Goal: Find specific page/section: Find specific page/section

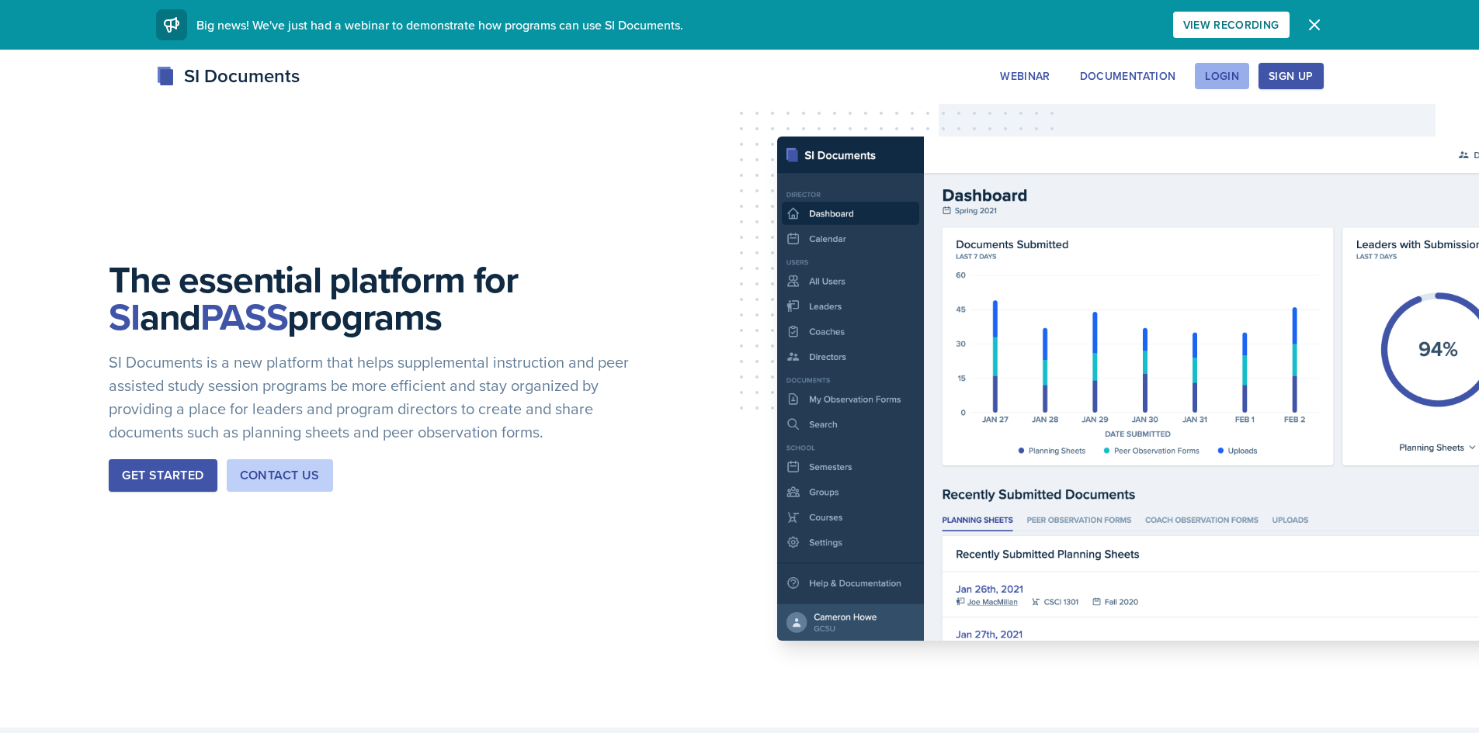
click at [1226, 78] on div "Login" at bounding box center [1222, 76] width 34 height 12
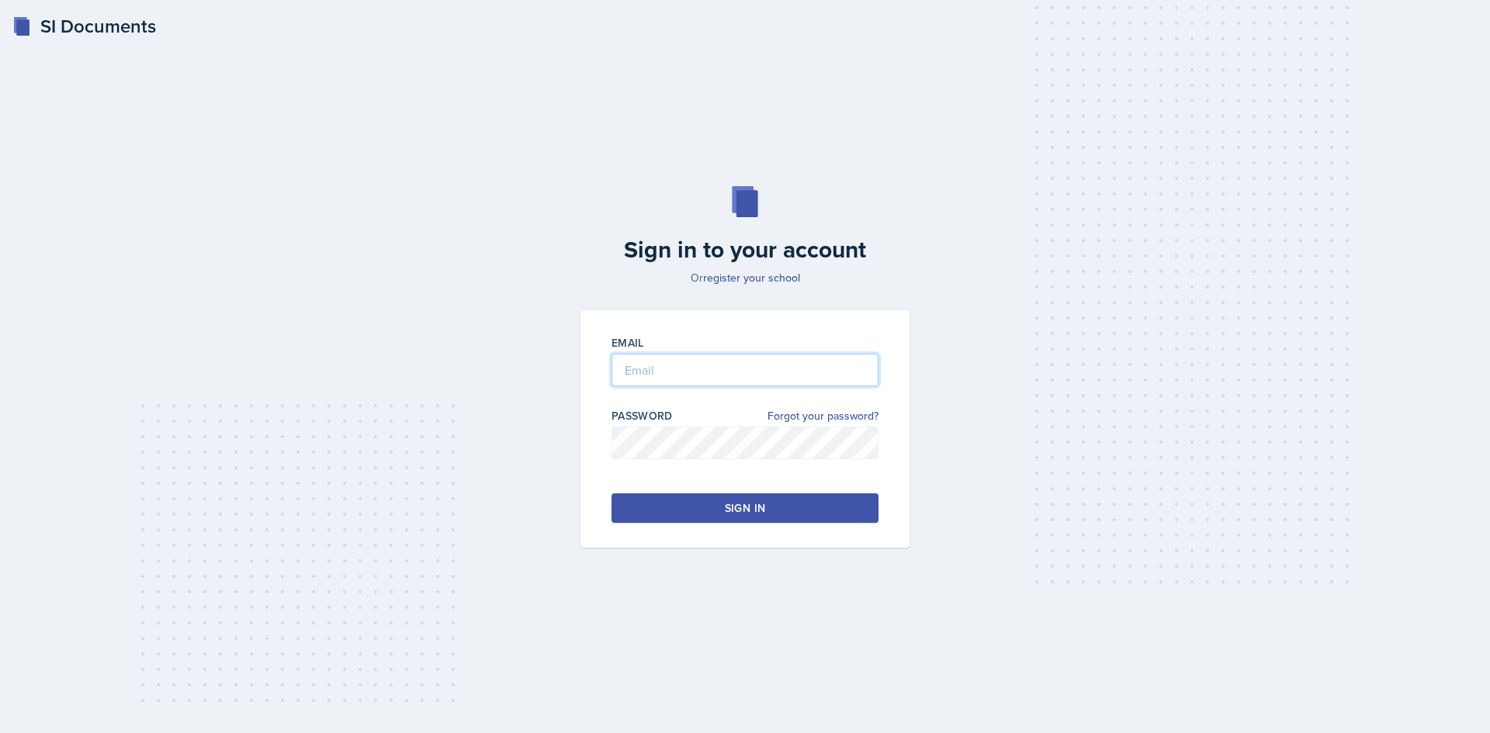
click at [661, 368] on input "email" at bounding box center [745, 370] width 267 height 33
click at [663, 366] on input "email" at bounding box center [745, 370] width 267 height 33
type input "[EMAIL_ADDRESS][DOMAIN_NAME]"
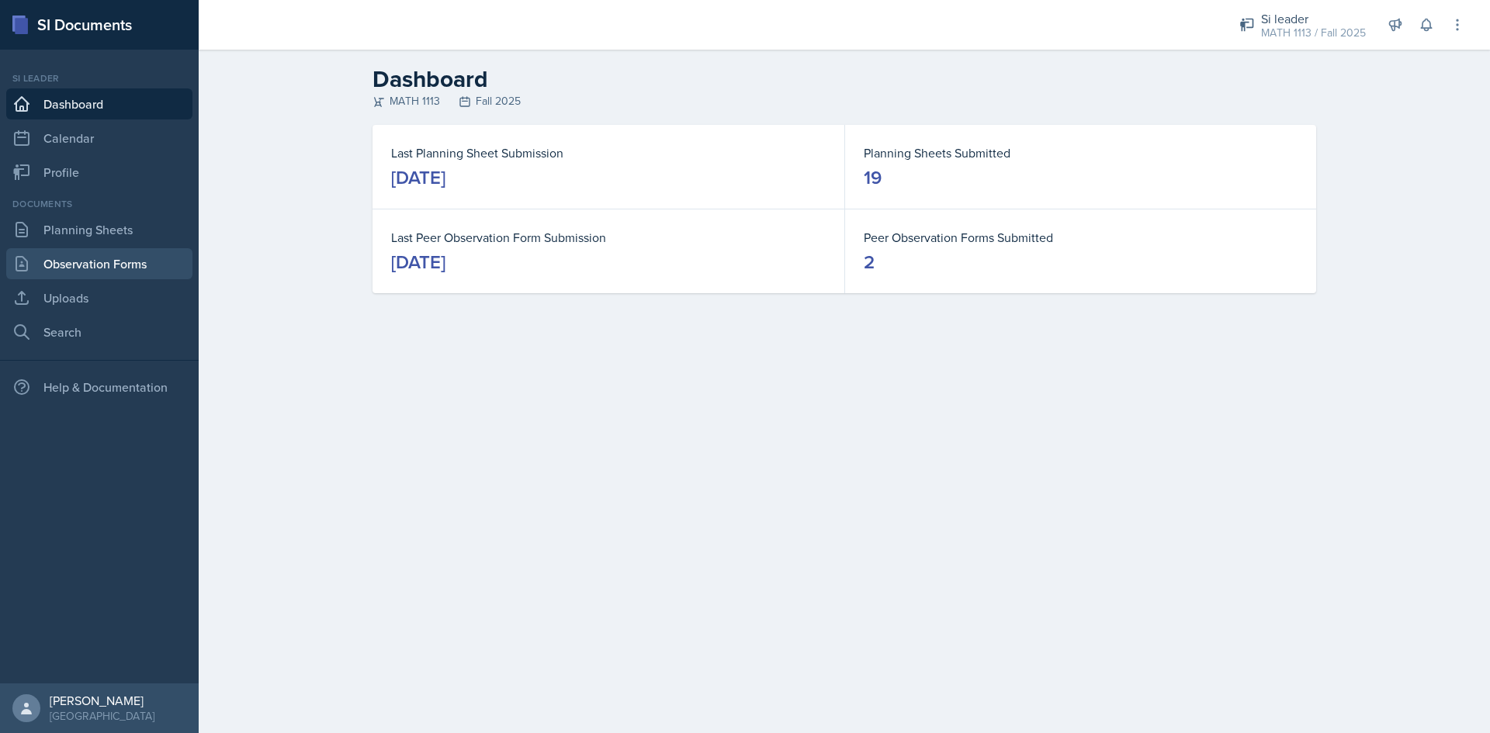
click at [69, 269] on link "Observation Forms" at bounding box center [99, 263] width 186 height 31
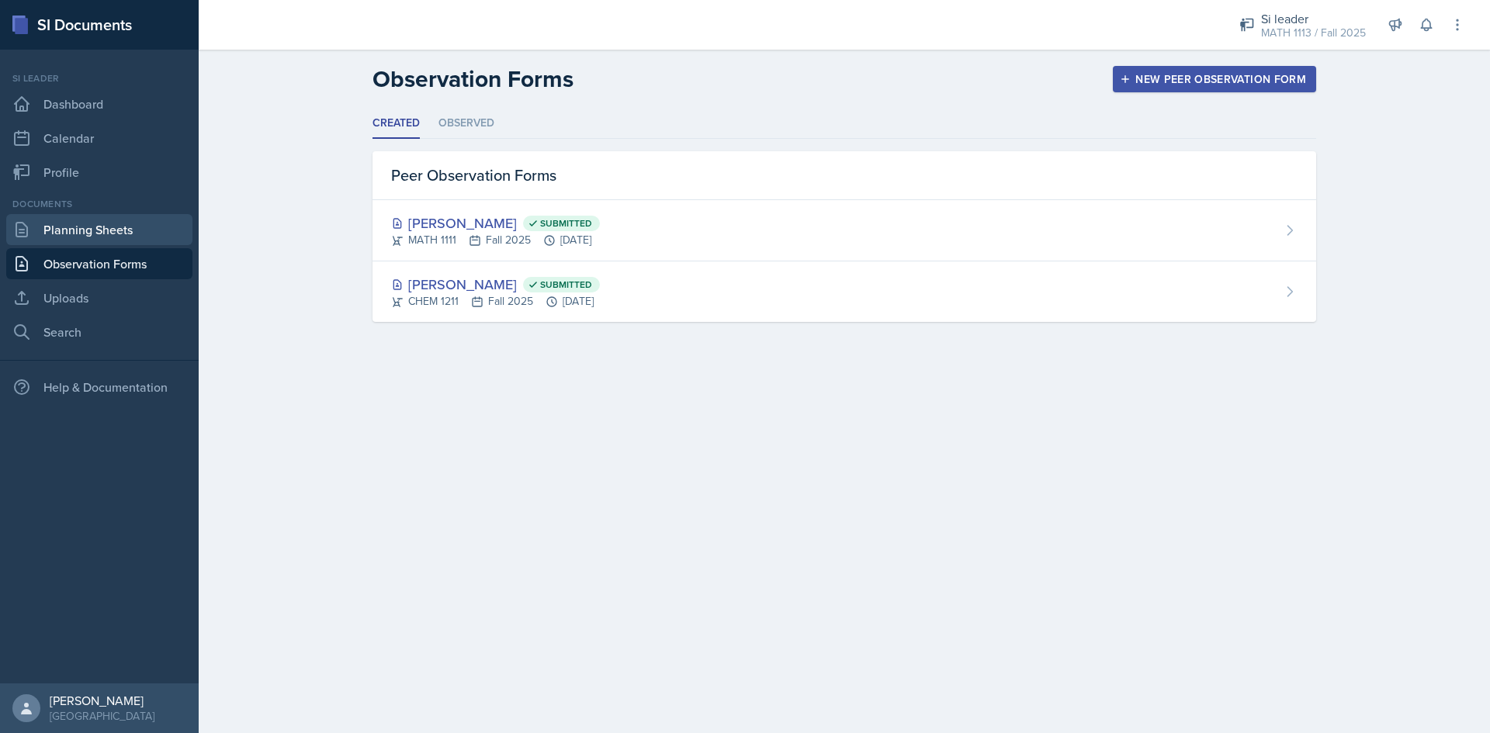
click at [55, 220] on link "Planning Sheets" at bounding box center [99, 229] width 186 height 31
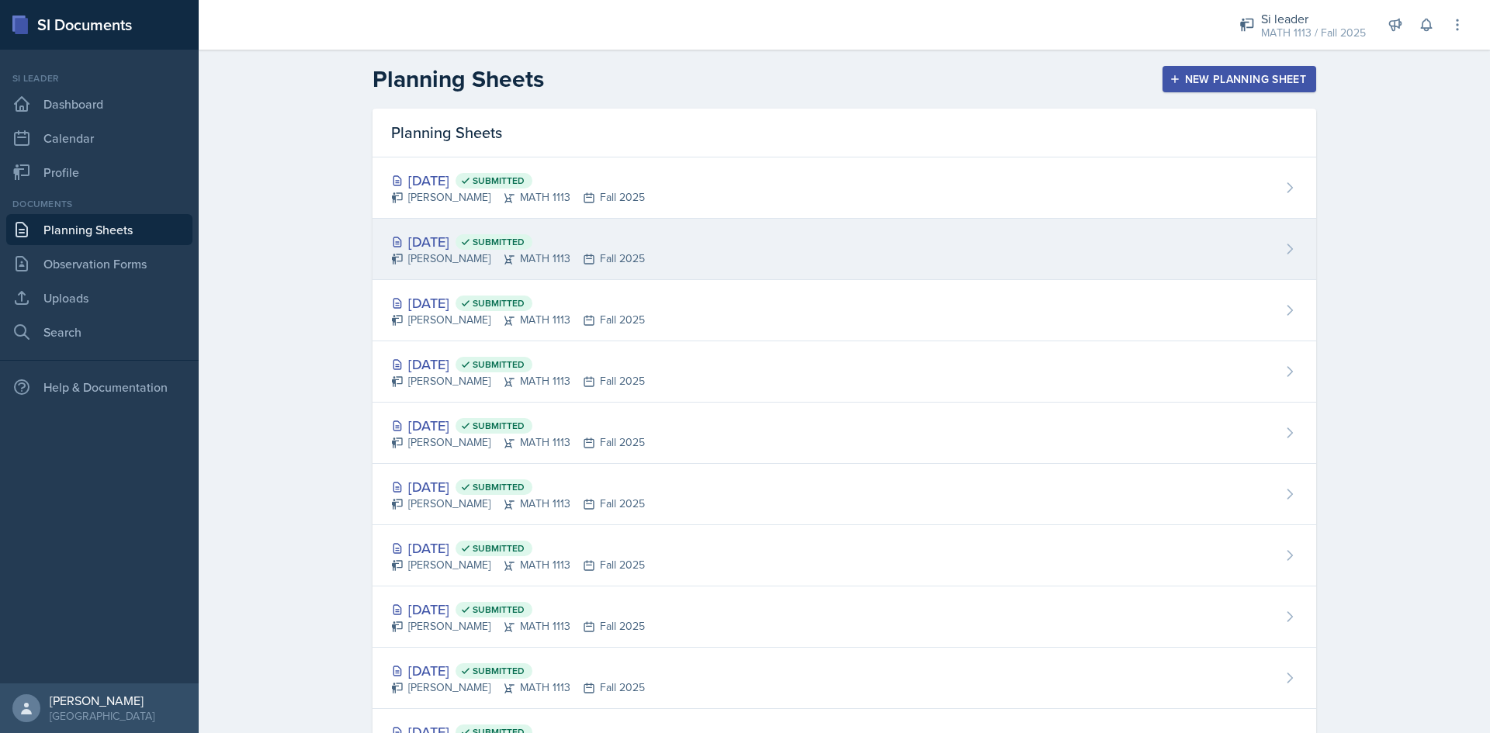
click at [668, 251] on div "[DATE] Submitted [PERSON_NAME] MATH 1113 Fall 2025" at bounding box center [845, 249] width 944 height 61
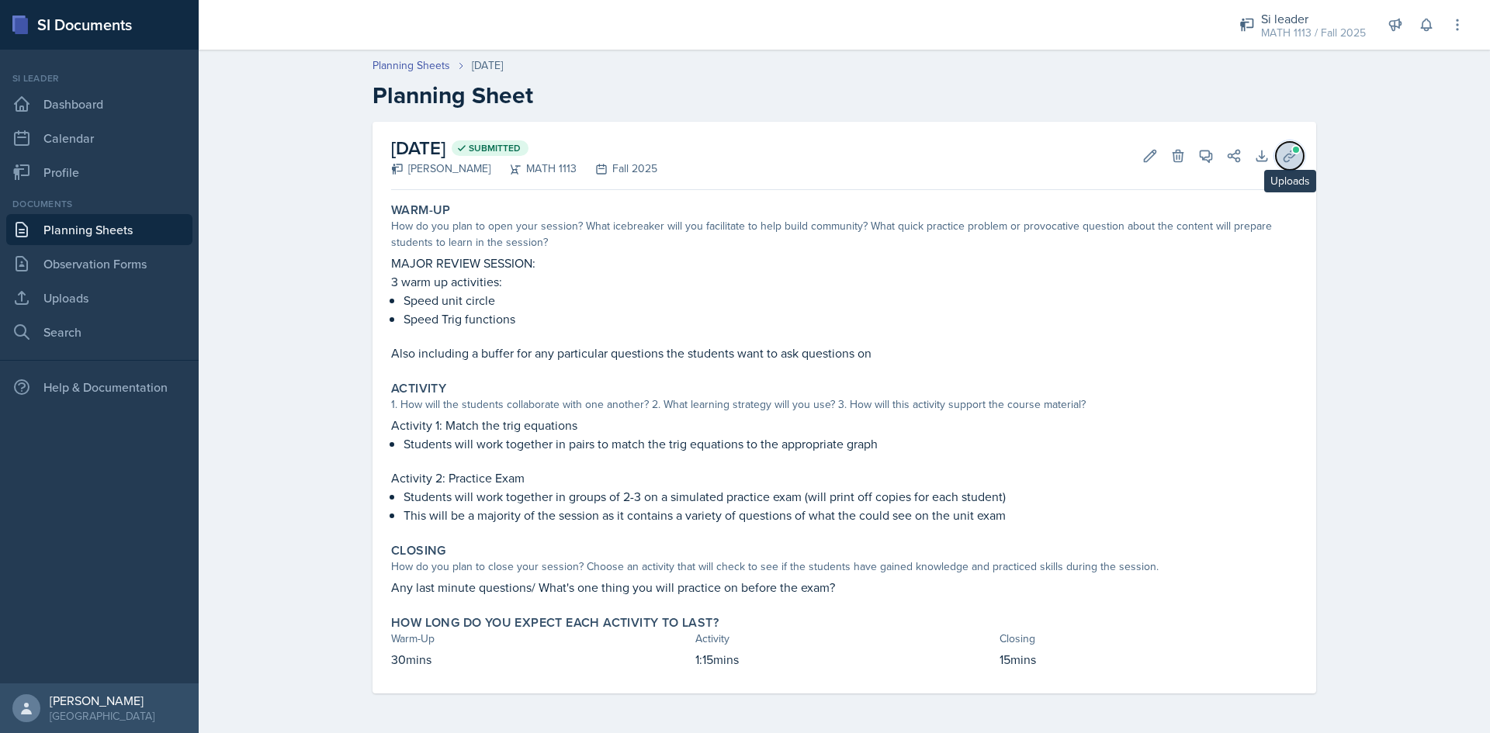
click at [1282, 156] on icon at bounding box center [1290, 156] width 16 height 16
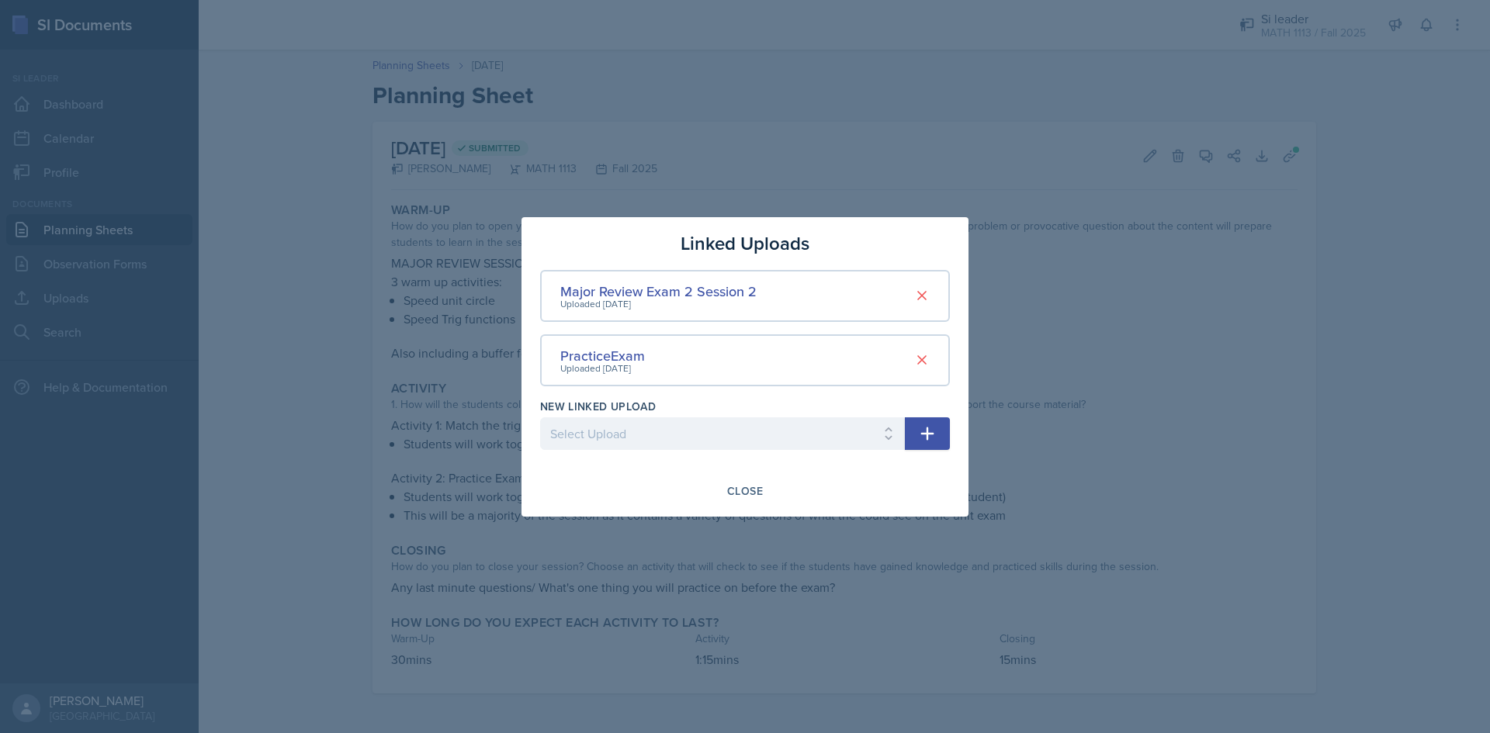
click at [617, 362] on div "Uploaded [DATE]" at bounding box center [602, 369] width 85 height 14
click at [617, 354] on div "PracticeExam" at bounding box center [602, 355] width 85 height 21
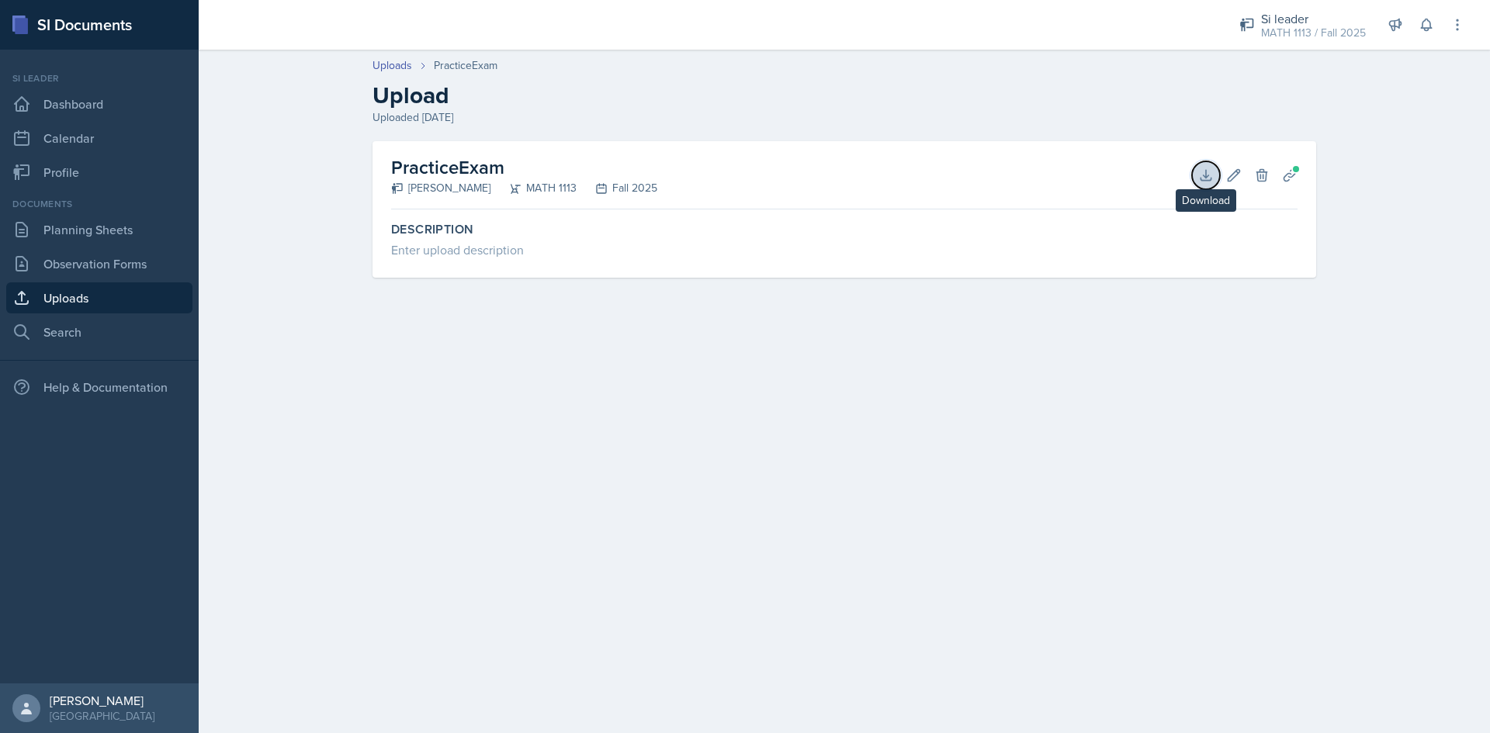
click at [1201, 173] on icon at bounding box center [1206, 176] width 16 height 16
click at [1295, 181] on icon at bounding box center [1290, 176] width 16 height 16
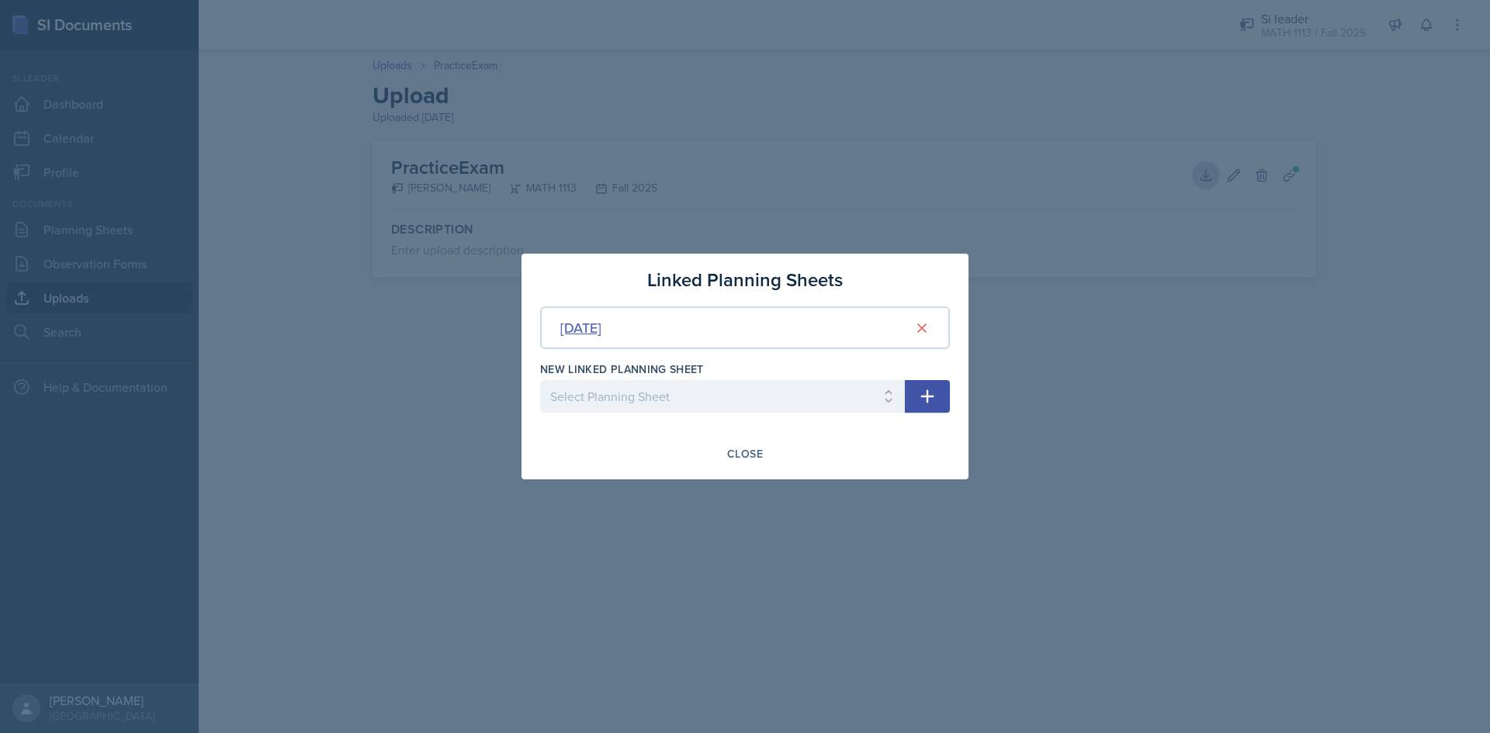
click at [602, 328] on div "[DATE]" at bounding box center [580, 327] width 41 height 21
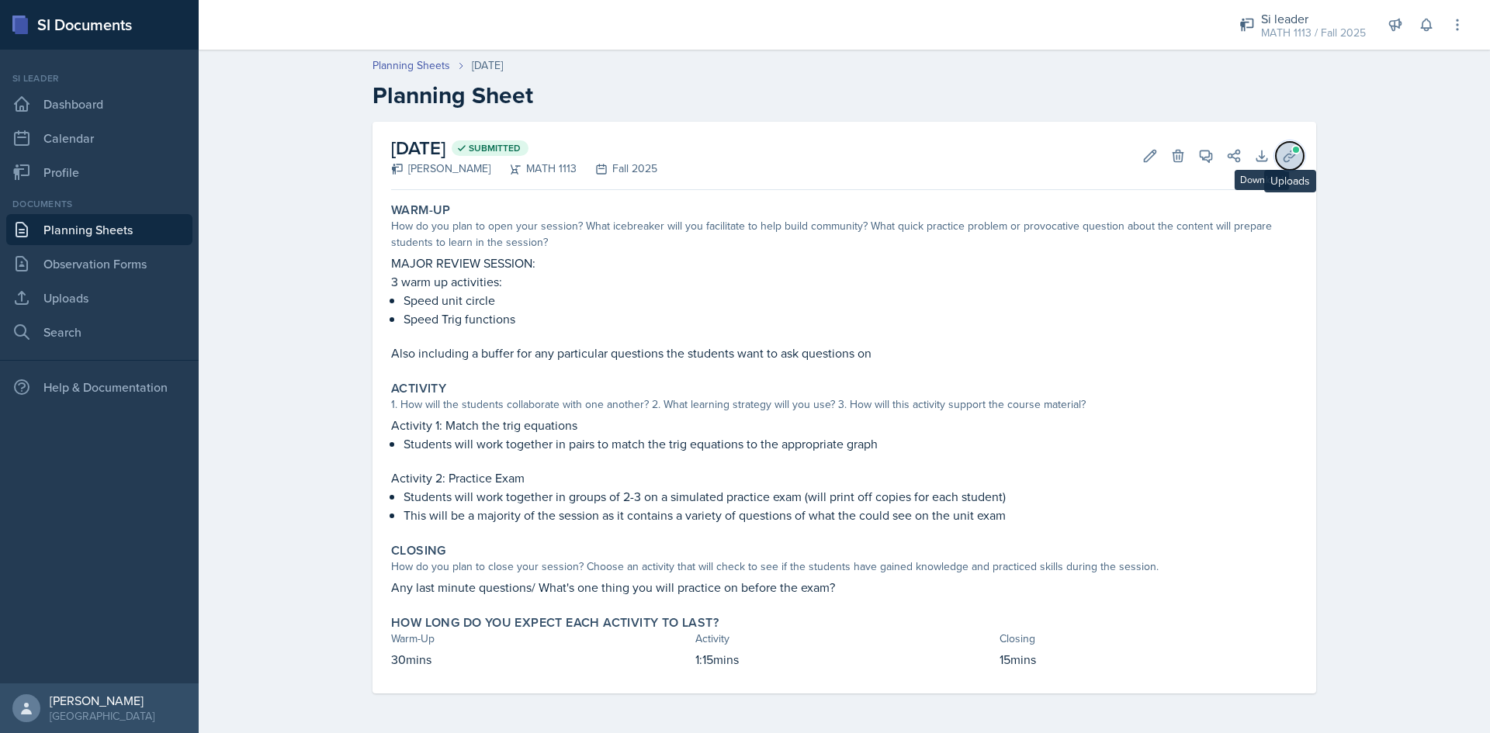
click at [1287, 152] on icon at bounding box center [1290, 156] width 16 height 16
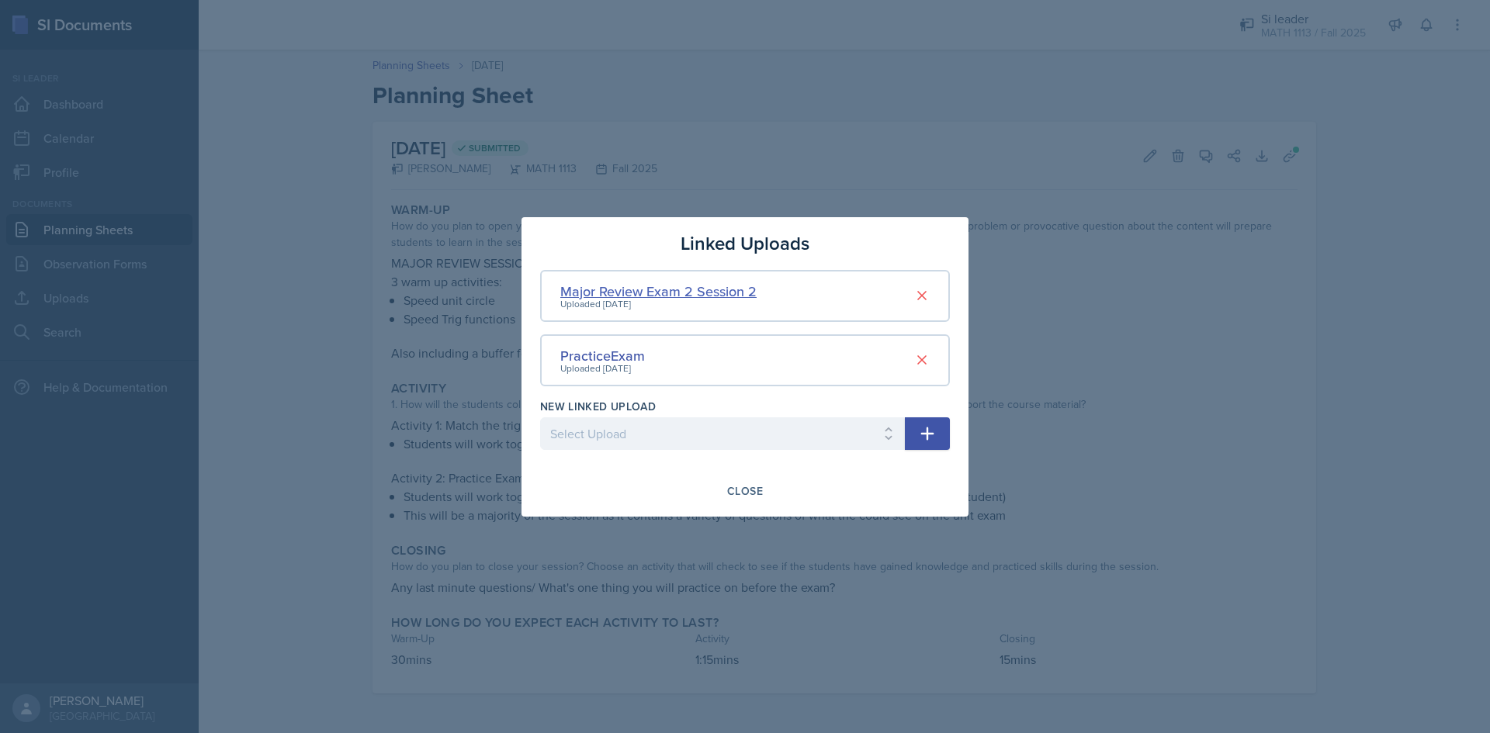
click at [723, 291] on div "Major Review Exam 2 Session 2" at bounding box center [658, 291] width 196 height 21
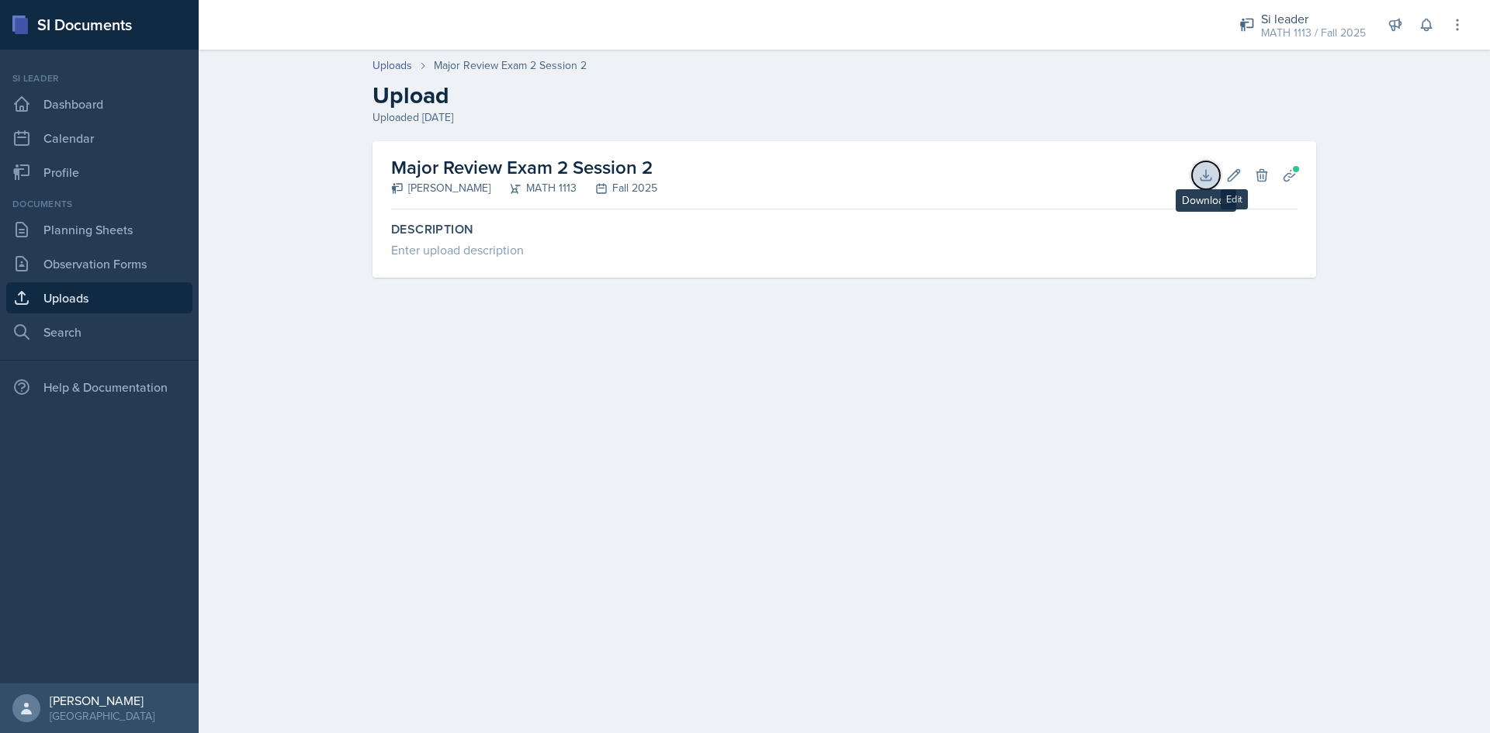
click at [1210, 178] on icon at bounding box center [1206, 176] width 16 height 16
